Goal: Obtain resource: Obtain resource

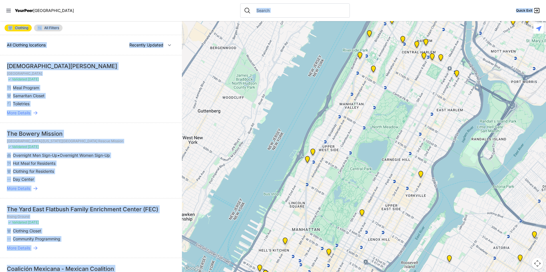
drag, startPoint x: 380, startPoint y: 19, endPoint x: 350, endPoint y: 121, distance: 105.6
click at [350, 121] on div "Close panel YourPeer [GEOGRAPHIC_DATA] Quick Exit Single Adult Families Soup Ki…" at bounding box center [273, 136] width 546 height 272
drag, startPoint x: 350, startPoint y: 121, endPoint x: 186, endPoint y: 213, distance: 188.8
click at [189, 217] on div at bounding box center [364, 146] width 364 height 251
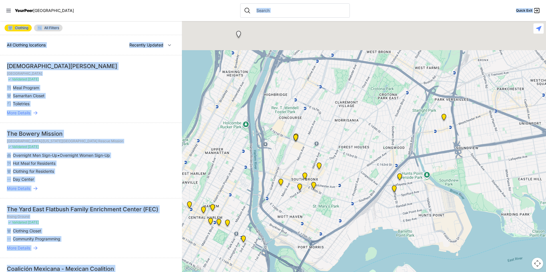
drag, startPoint x: 366, startPoint y: 126, endPoint x: 361, endPoint y: 190, distance: 64.4
click at [361, 190] on div at bounding box center [364, 146] width 364 height 251
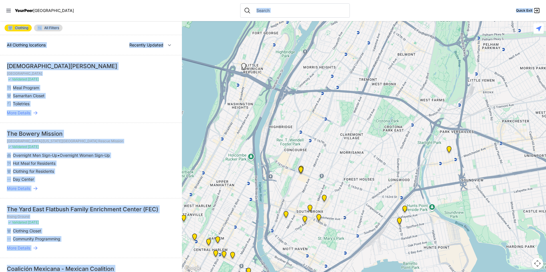
drag, startPoint x: 284, startPoint y: 76, endPoint x: 299, endPoint y: 138, distance: 64.3
click at [289, 109] on div at bounding box center [364, 146] width 364 height 251
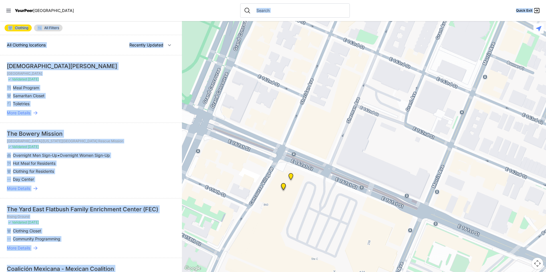
click at [291, 177] on img "Bronx" at bounding box center [290, 177] width 7 height 9
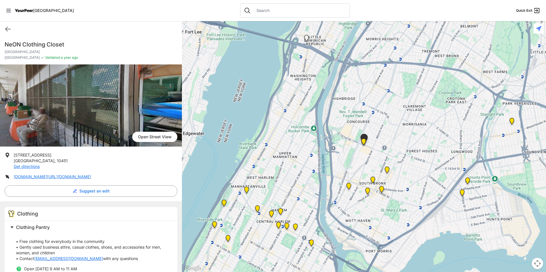
click at [364, 142] on img "South Bronx NeON Works" at bounding box center [363, 142] width 7 height 9
